Goal: Task Accomplishment & Management: Use online tool/utility

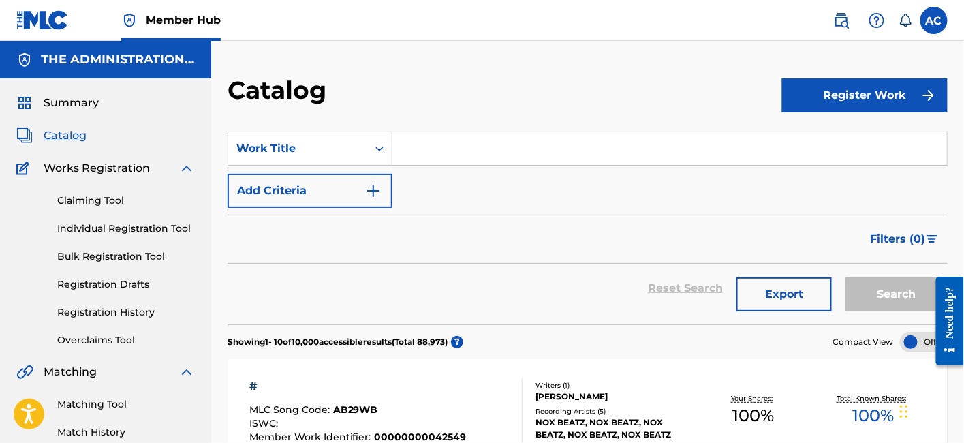
click at [429, 203] on div "SearchWithCriteria418a3433-e6b0-4b56-ad45-87694ed8dc77 Work Title Add Criteria" at bounding box center [588, 170] width 720 height 76
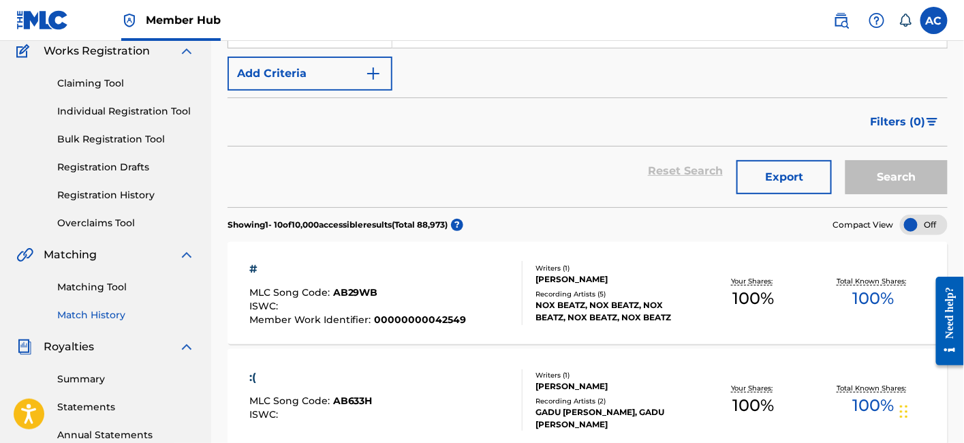
scroll to position [122, 0]
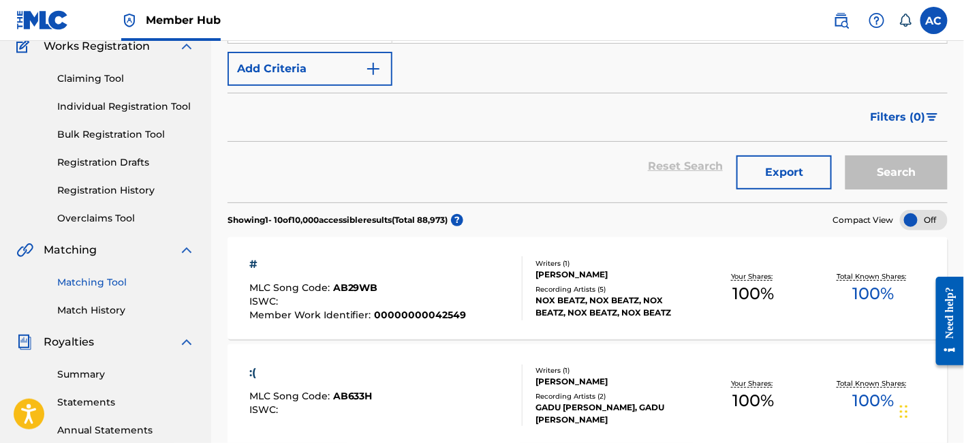
click at [123, 286] on link "Matching Tool" at bounding box center [126, 282] width 138 height 14
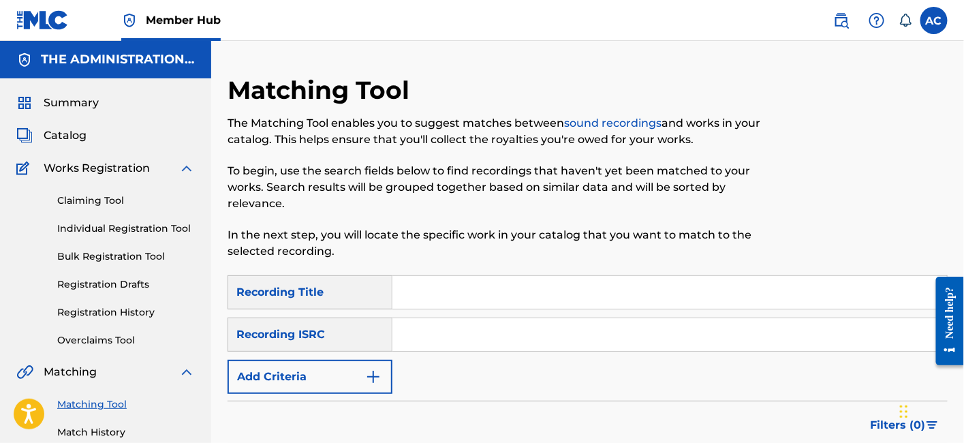
click at [429, 322] on input "Search Form" at bounding box center [670, 334] width 555 height 33
paste input "US3L30403979"
type input "US3L30403979"
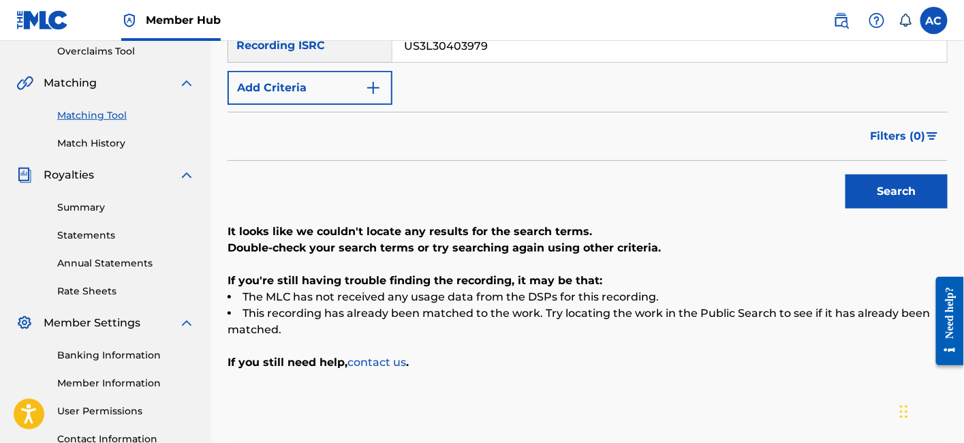
scroll to position [290, 0]
